Goal: Task Accomplishment & Management: Manage account settings

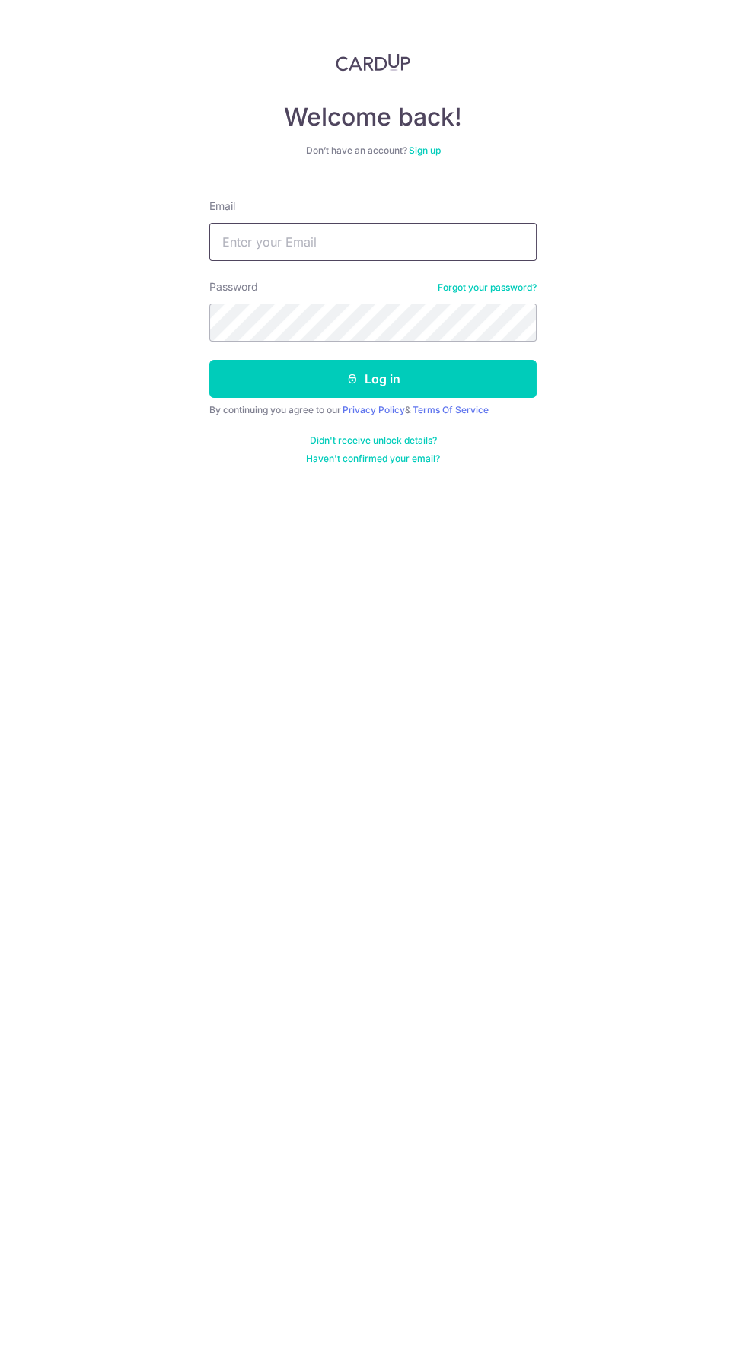
type input "[EMAIL_ADDRESS][DOMAIN_NAME]"
click at [209, 360] on button "Log in" at bounding box center [372, 379] width 327 height 38
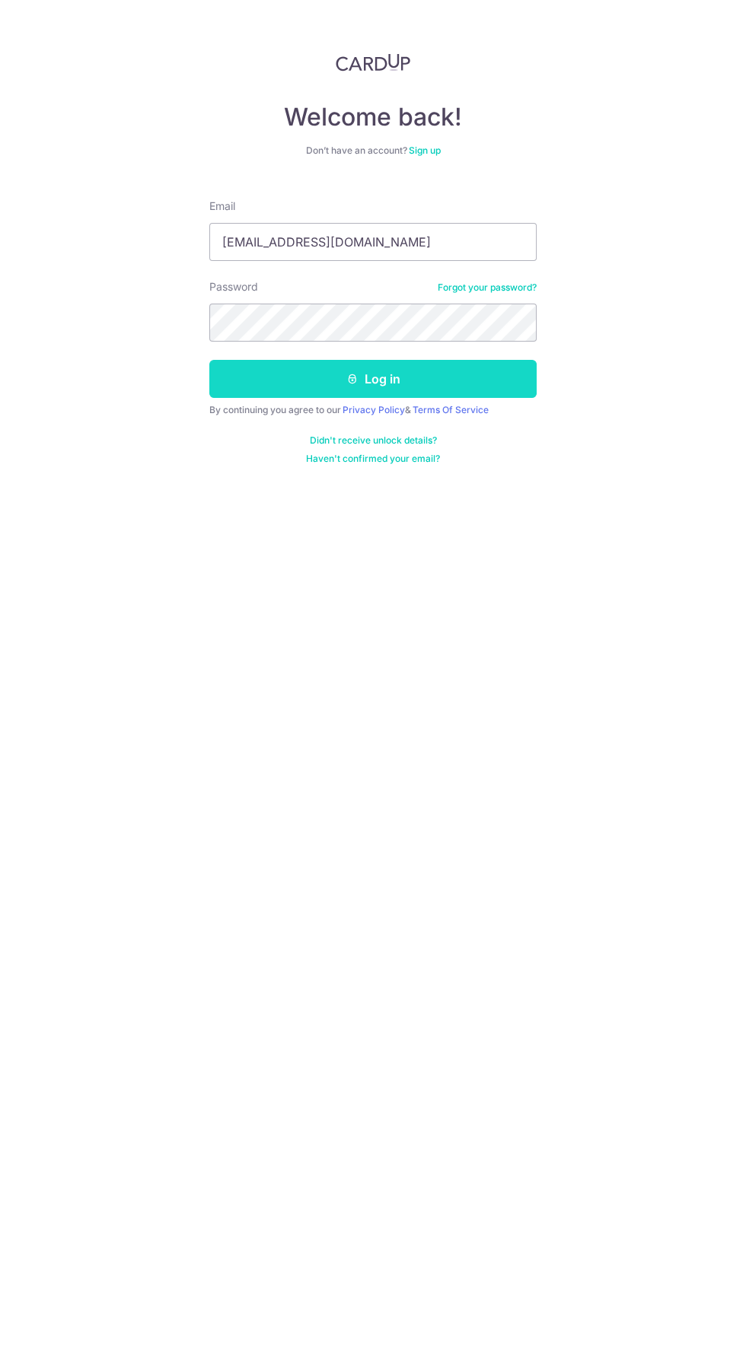
click at [488, 377] on button "Log in" at bounding box center [372, 379] width 327 height 38
